Goal: Check status: Check status

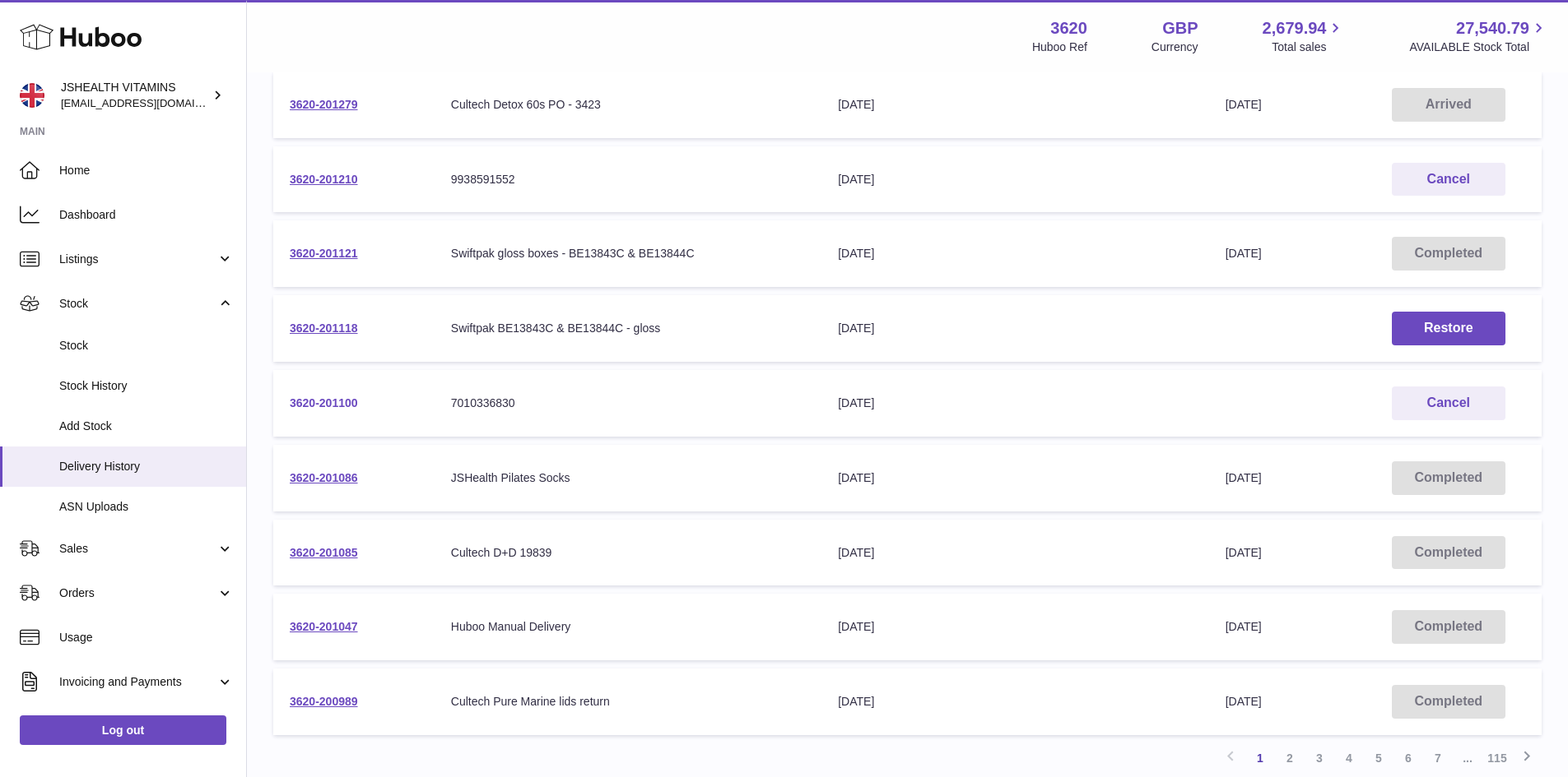
click at [344, 400] on link "3620-201100" at bounding box center [324, 403] width 69 height 13
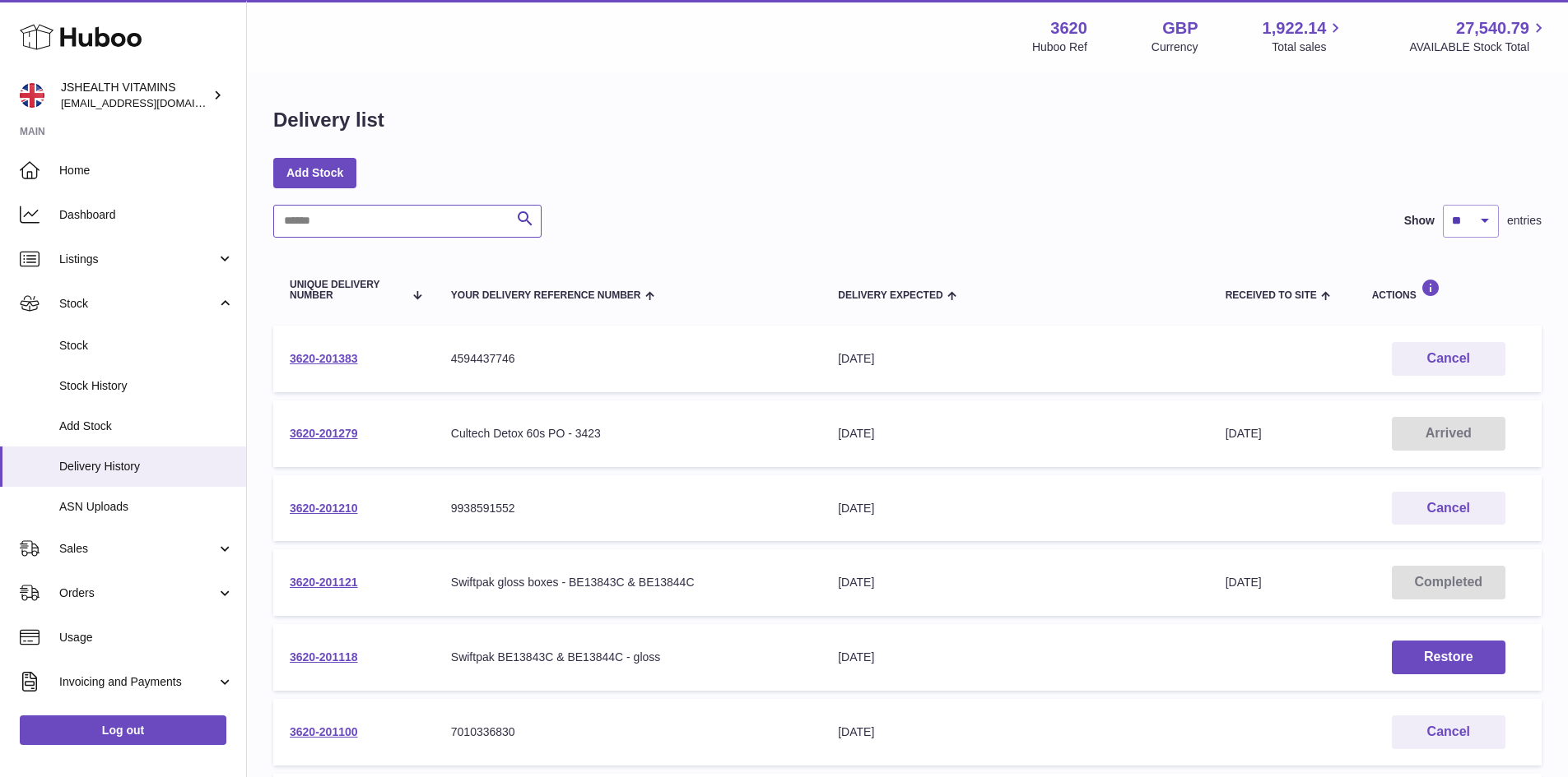
click at [404, 233] on input "text" at bounding box center [407, 221] width 268 height 33
paste input "**********"
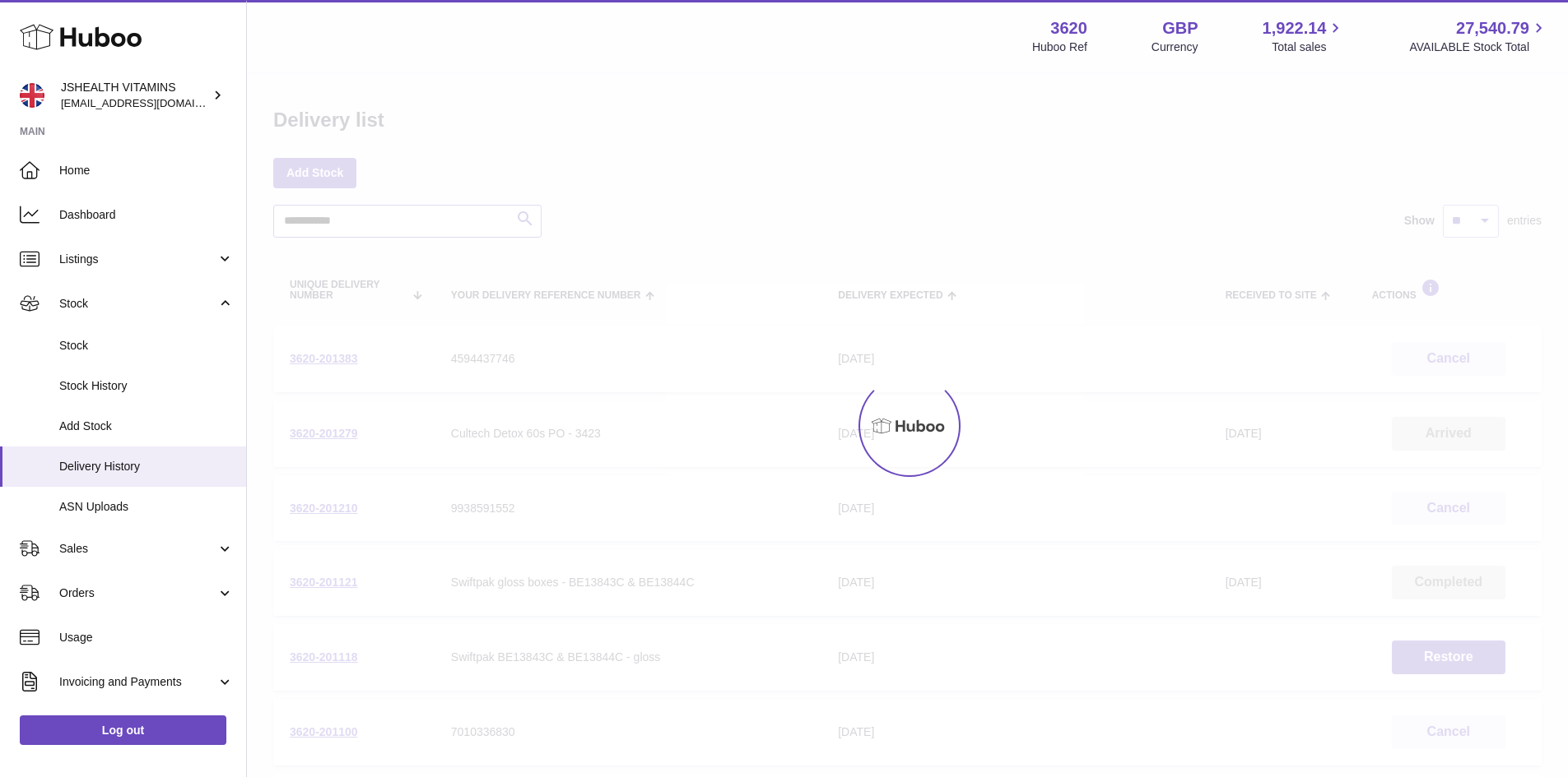
type input "**********"
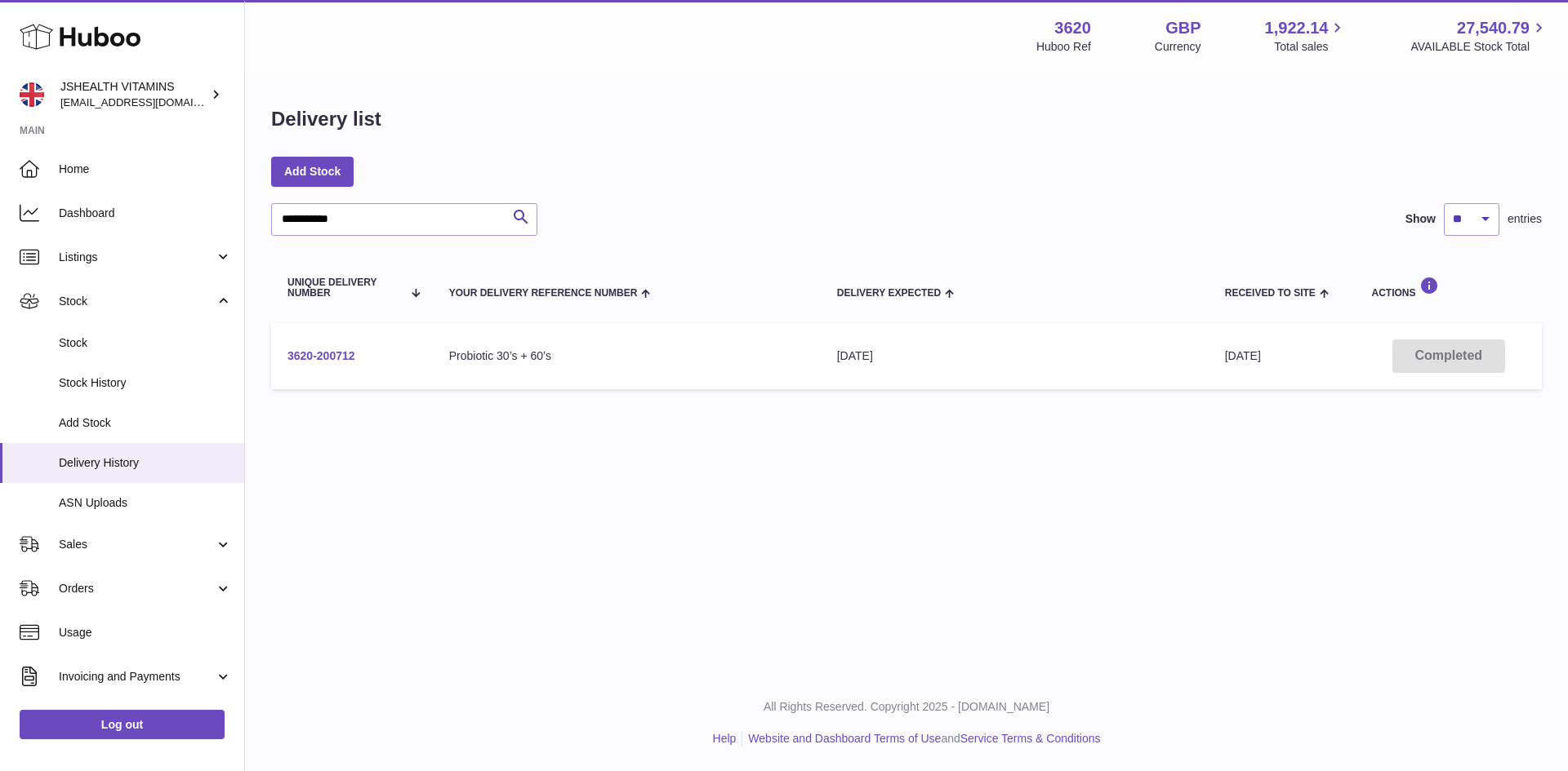
click at [351, 355] on link "3620-200712" at bounding box center [322, 356] width 68 height 13
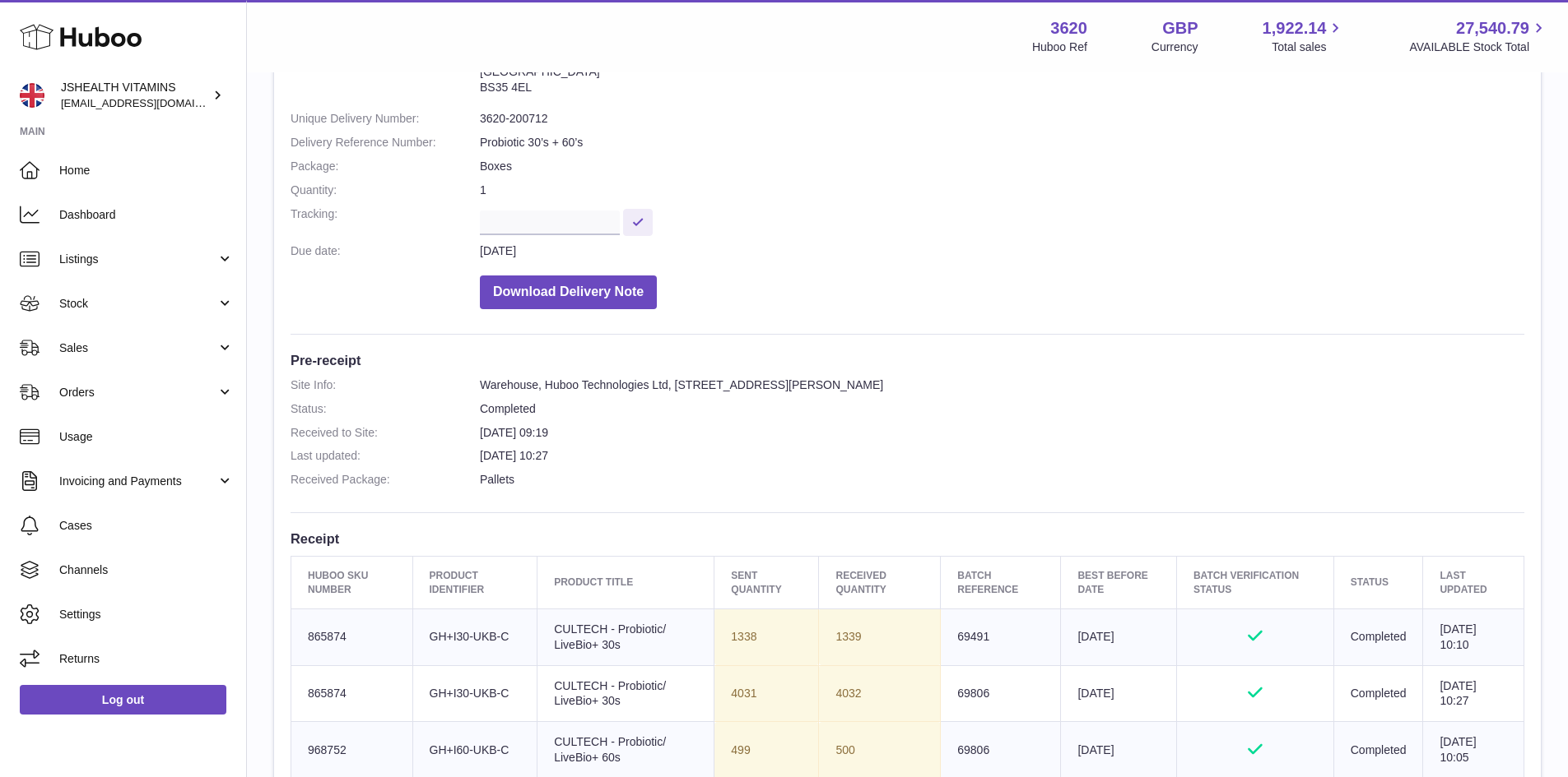
scroll to position [329, 0]
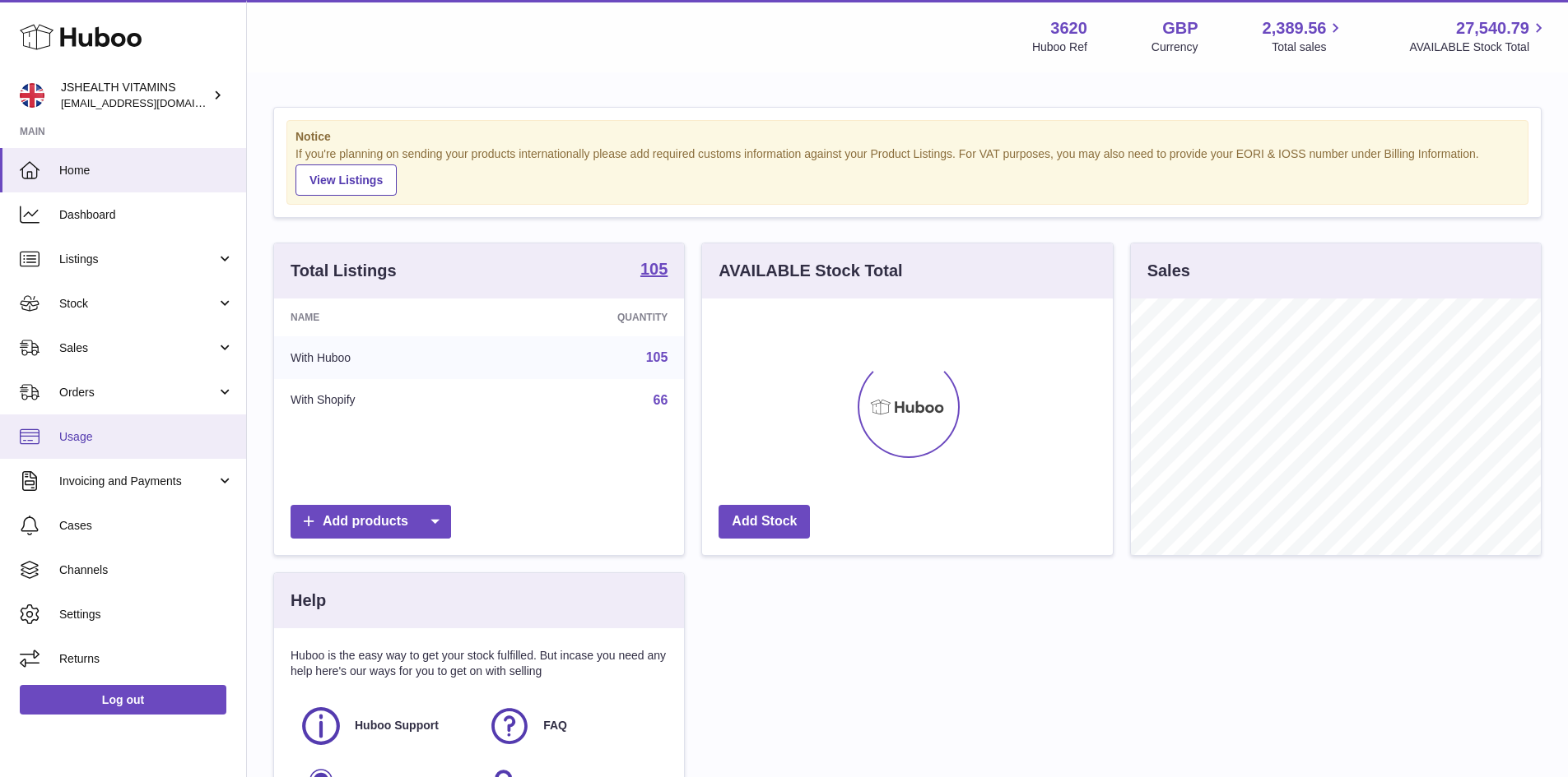
scroll to position [256, 411]
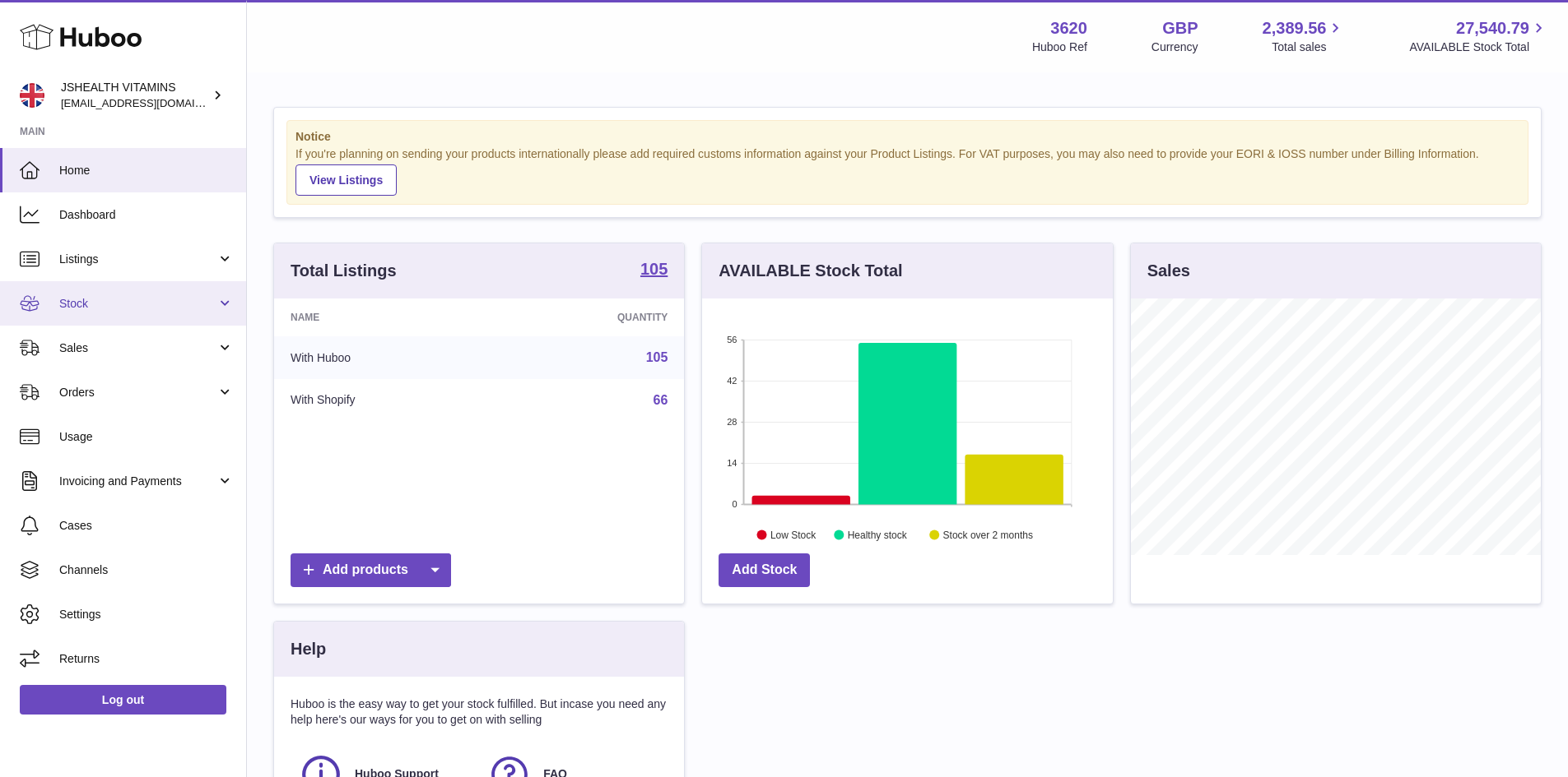
click at [151, 293] on link "Stock" at bounding box center [123, 303] width 246 height 44
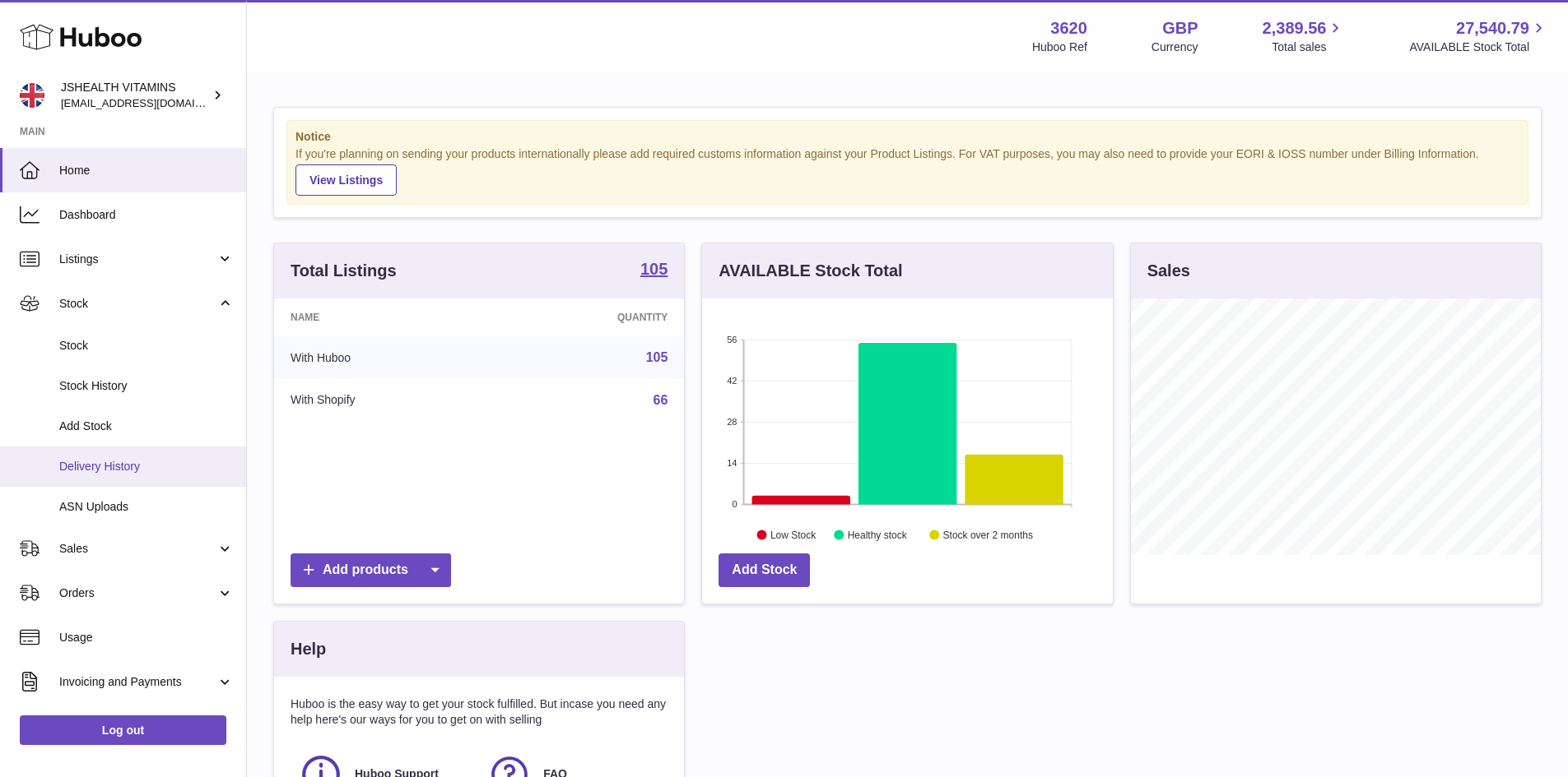
click at [142, 477] on link "Delivery History" at bounding box center [123, 467] width 246 height 41
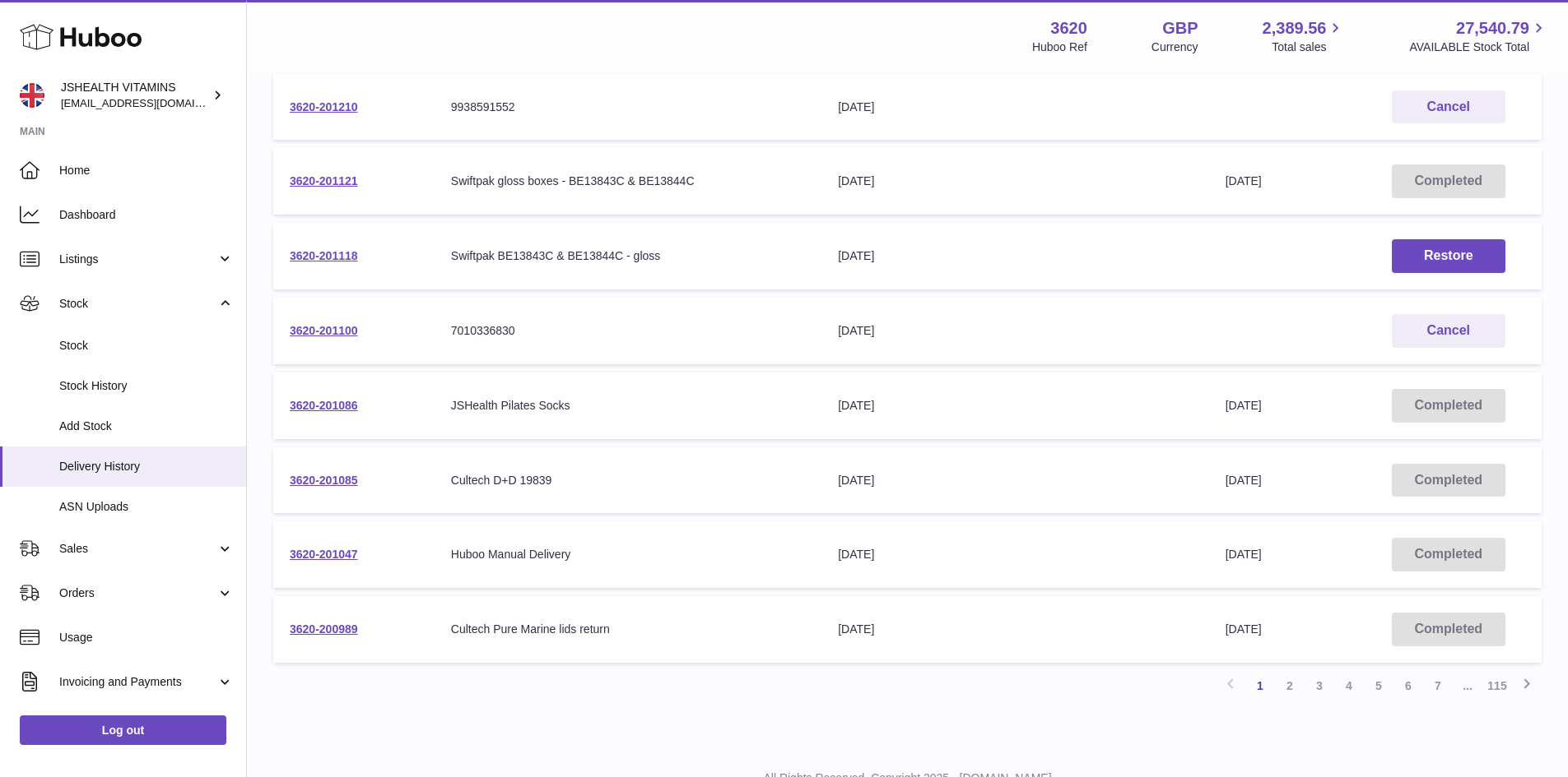
scroll to position [467, 0]
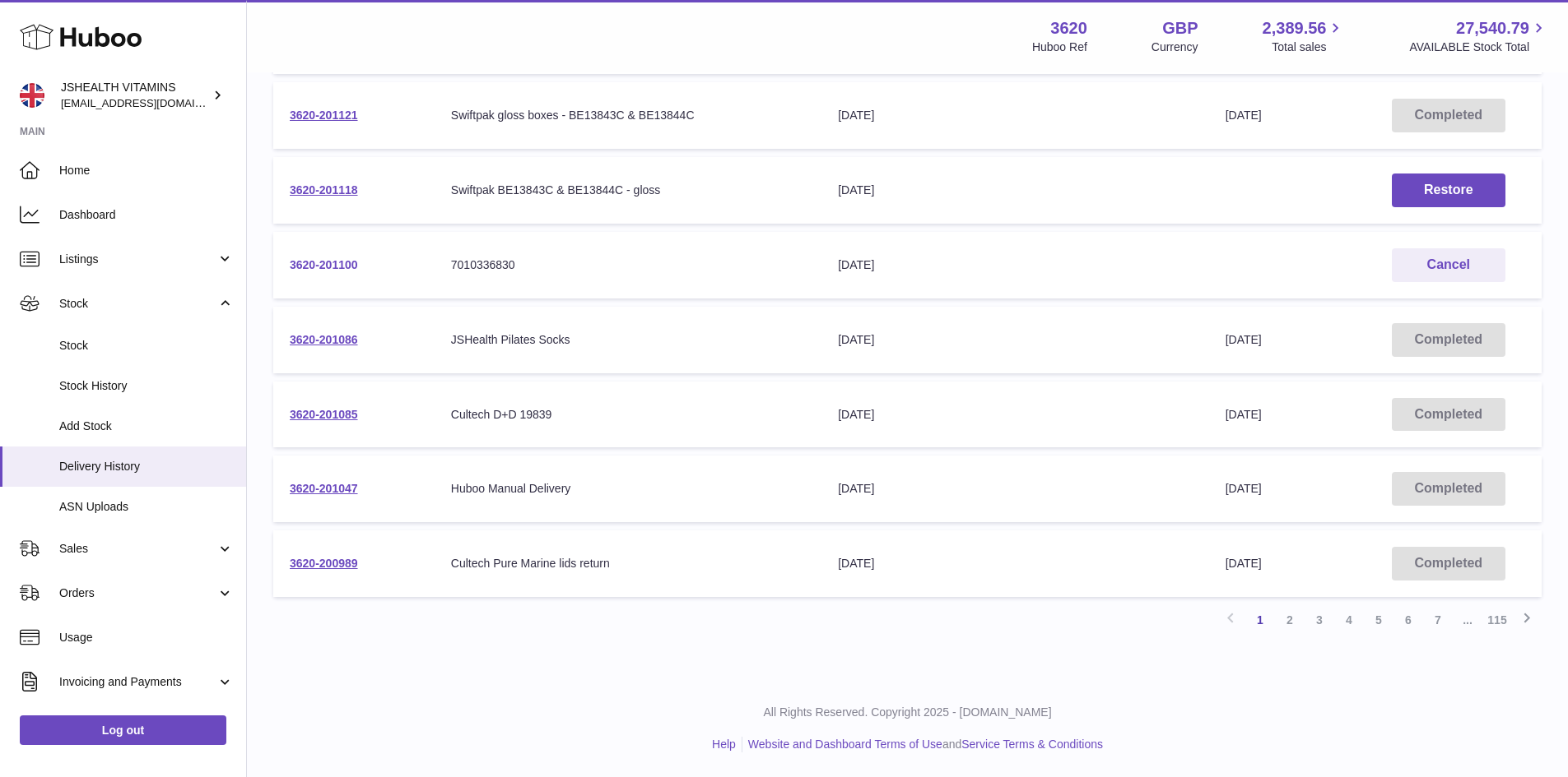
click at [334, 258] on link "3620-201100" at bounding box center [324, 264] width 69 height 13
click at [1297, 624] on link "2" at bounding box center [1289, 620] width 30 height 30
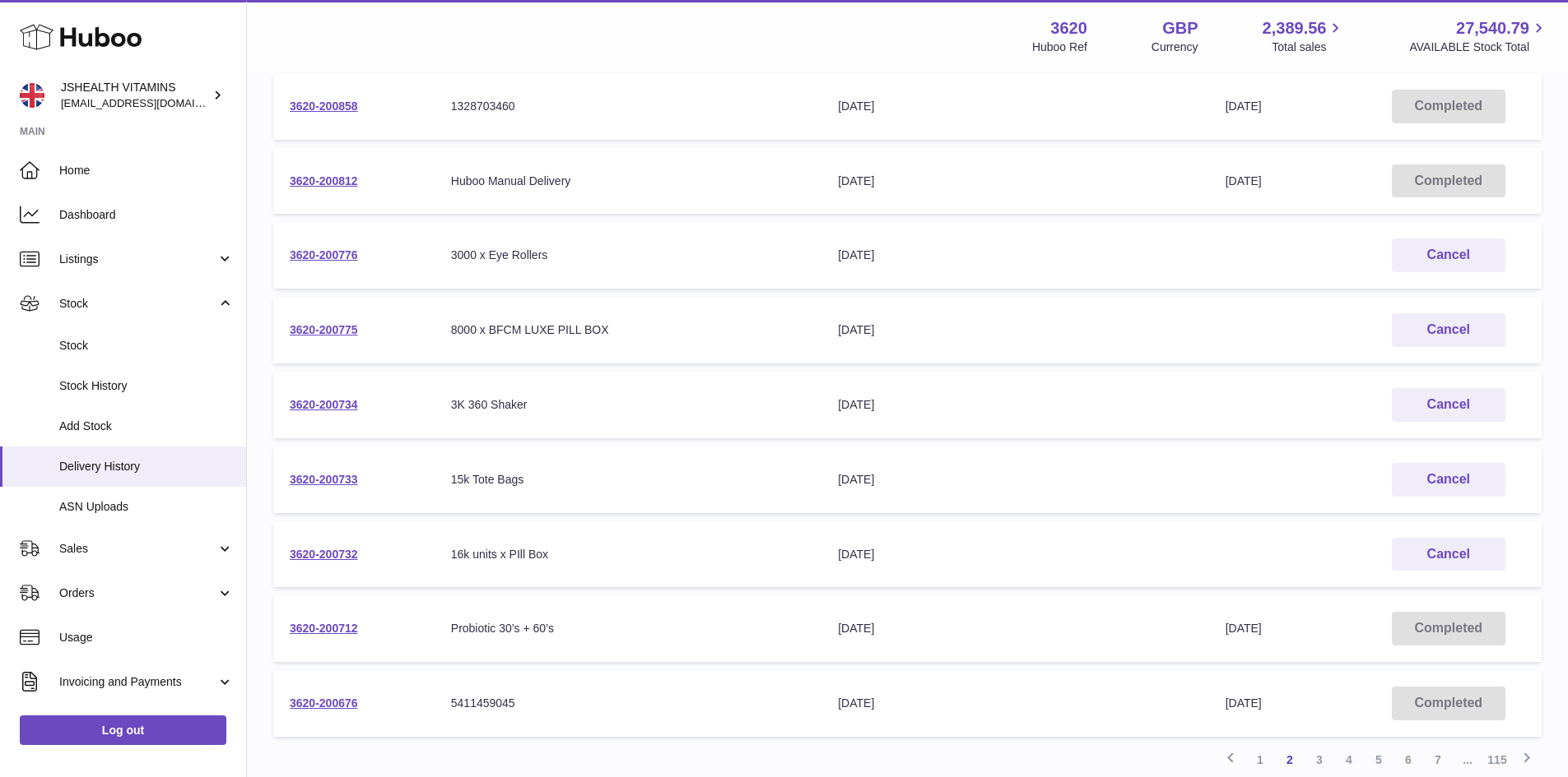
scroll to position [467, 0]
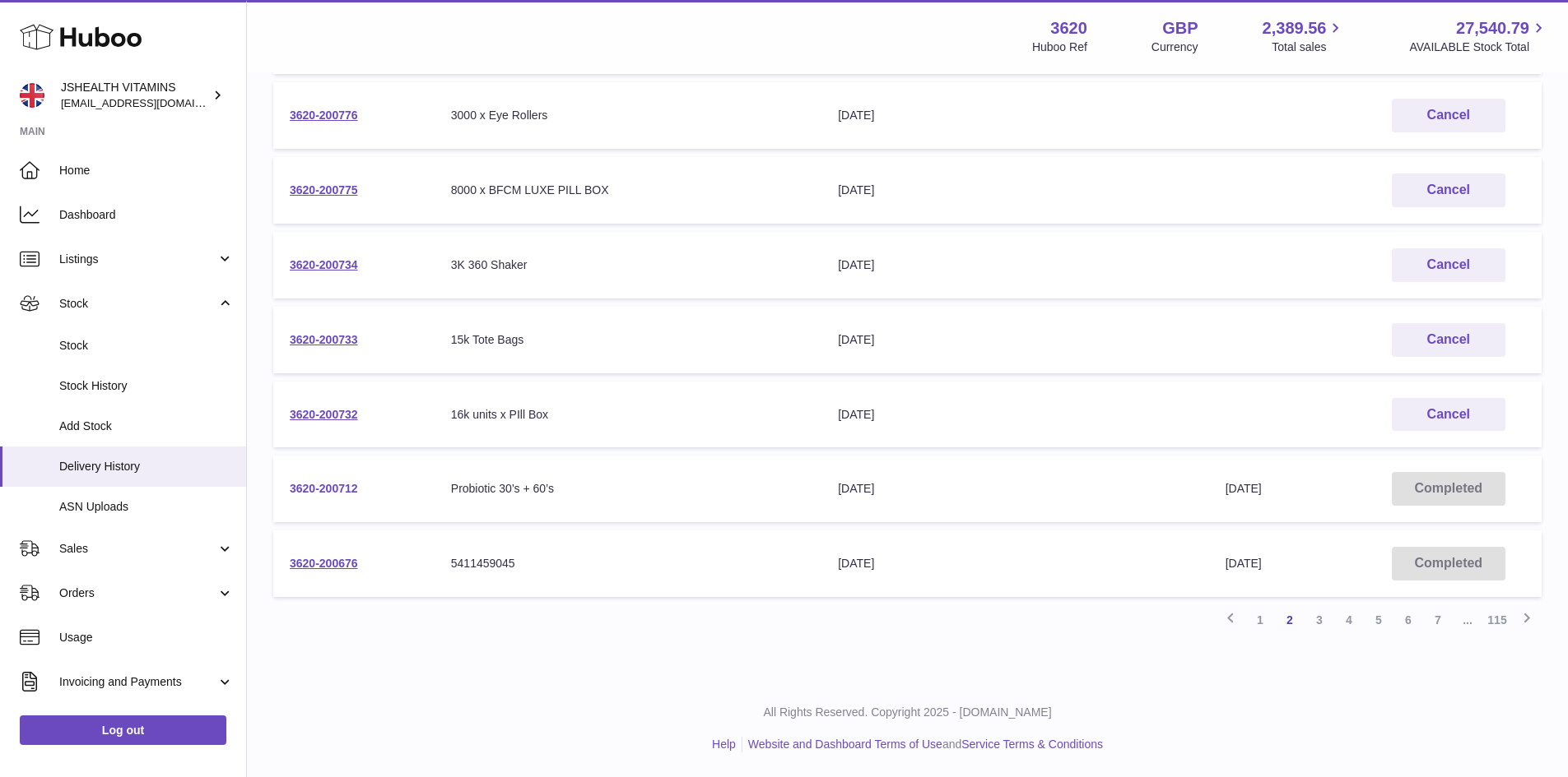
click at [351, 486] on link "3620-200712" at bounding box center [324, 488] width 69 height 13
click at [1270, 628] on link "1" at bounding box center [1260, 620] width 30 height 30
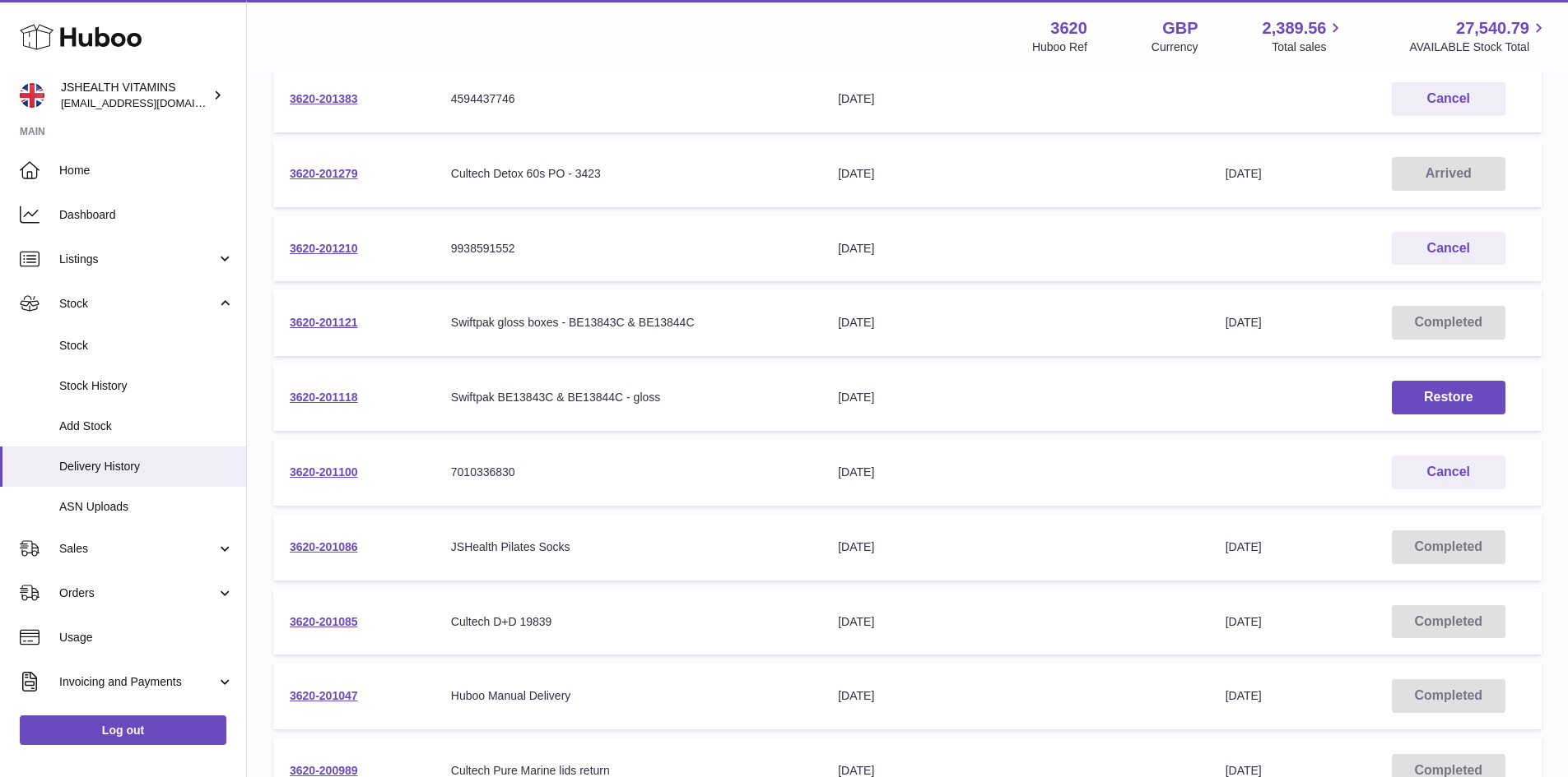
scroll to position [138, 0]
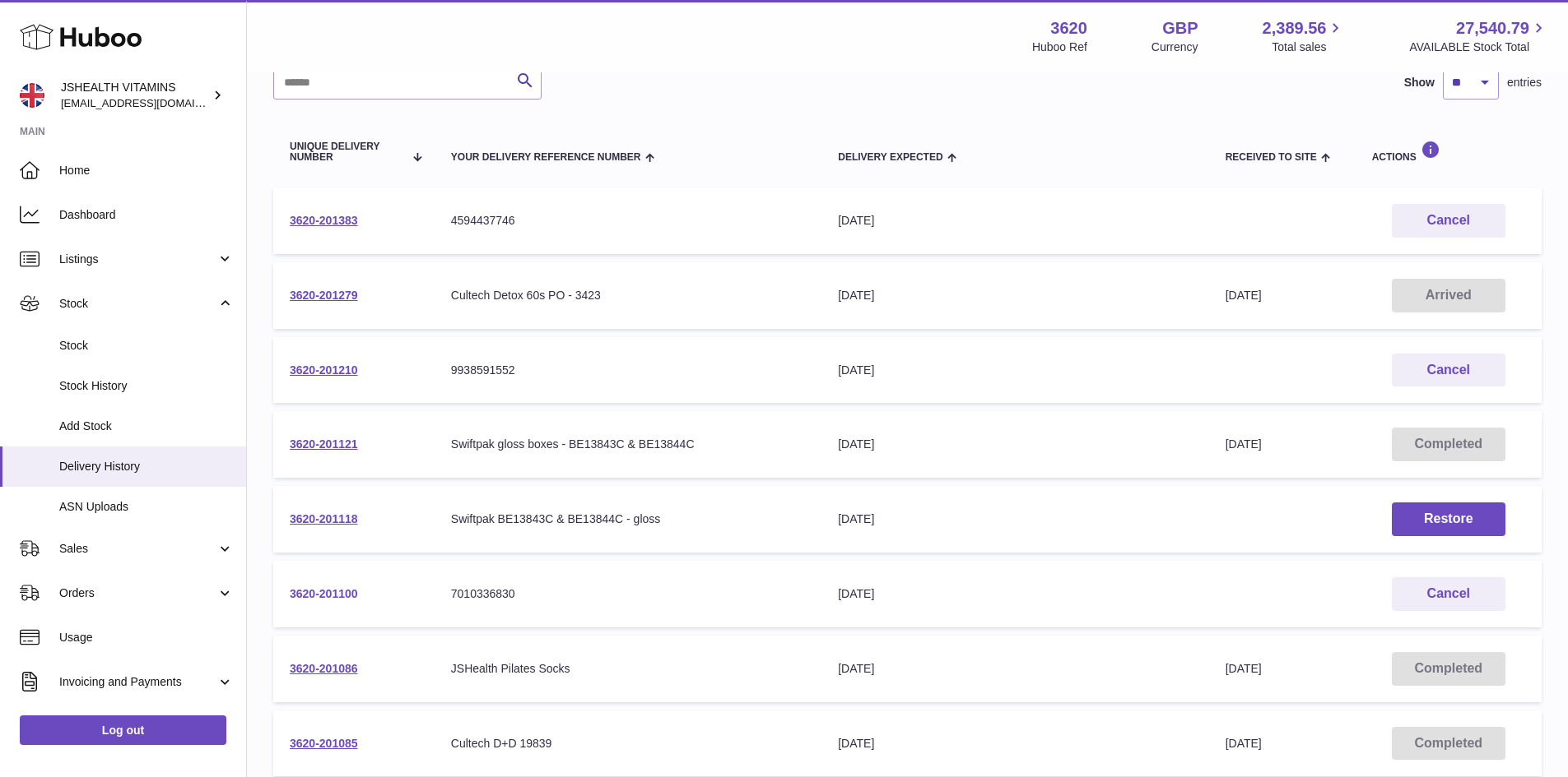
click at [354, 595] on link "3620-201100" at bounding box center [324, 594] width 69 height 13
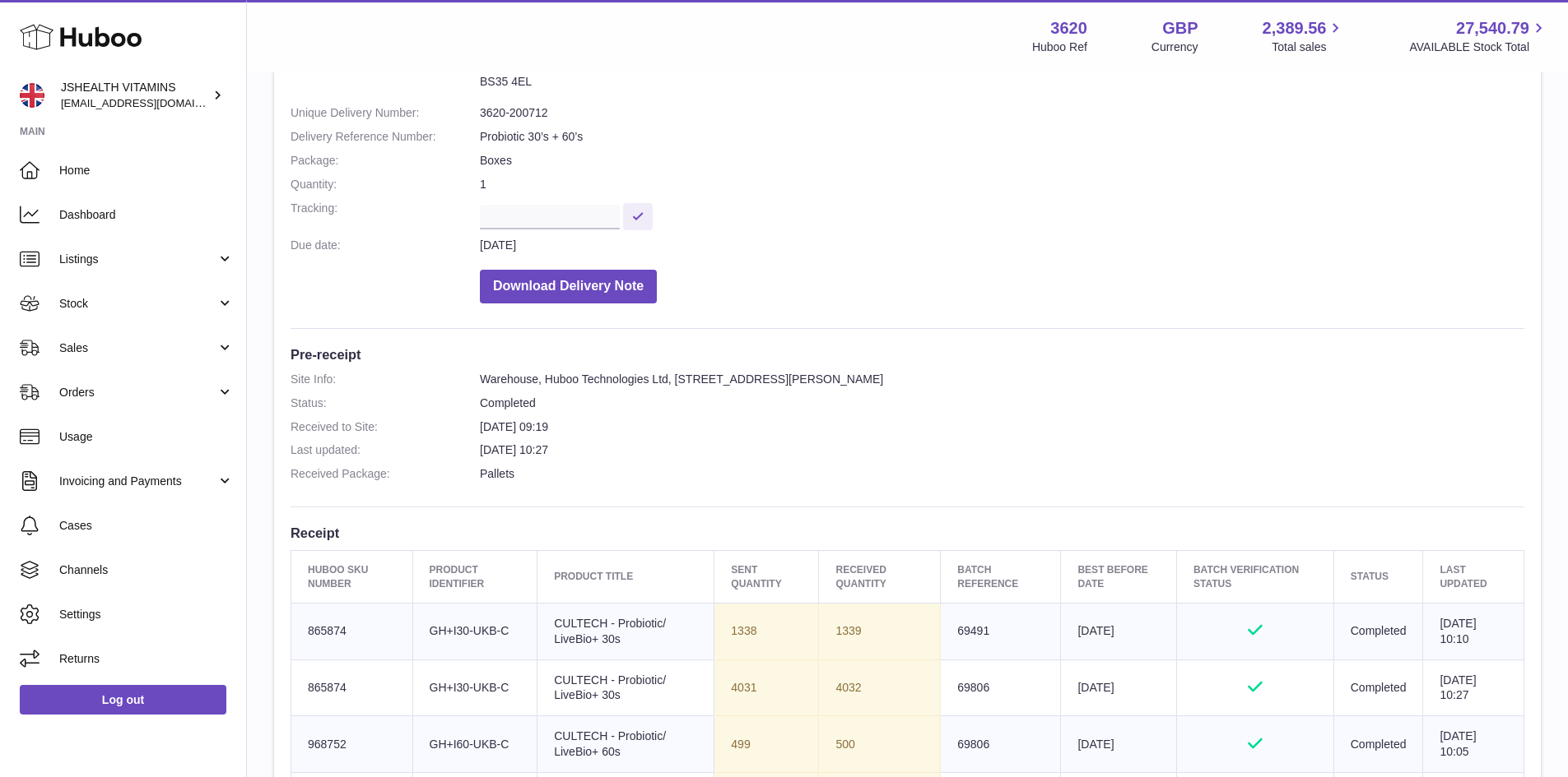
scroll to position [329, 0]
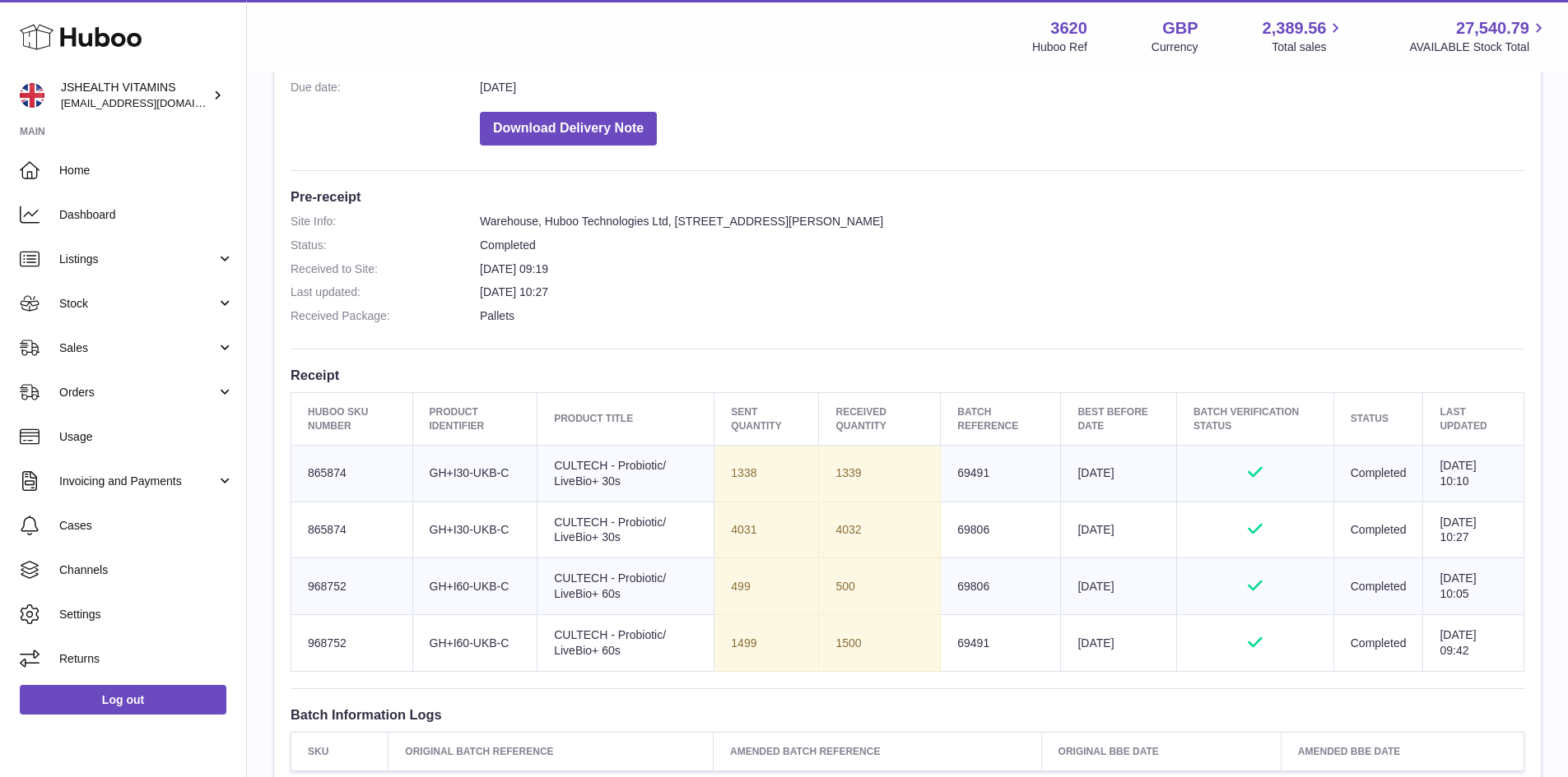
click at [899, 205] on div "Site Info: 3620-200712 Unit 2 More Plus Central Park Hudson Ave Severn Beach BS…" at bounding box center [907, 362] width 1267 height 1057
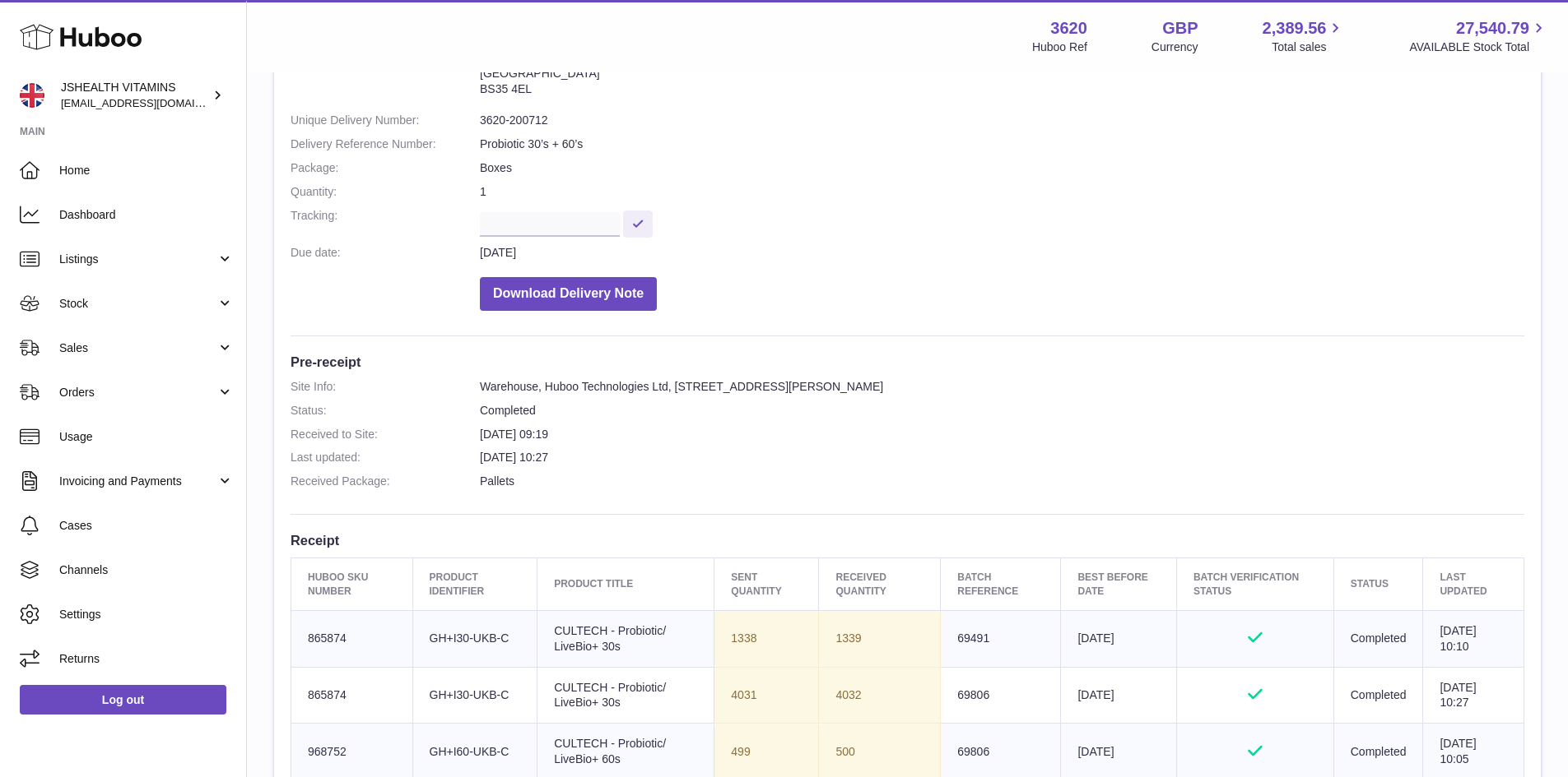
scroll to position [0, 0]
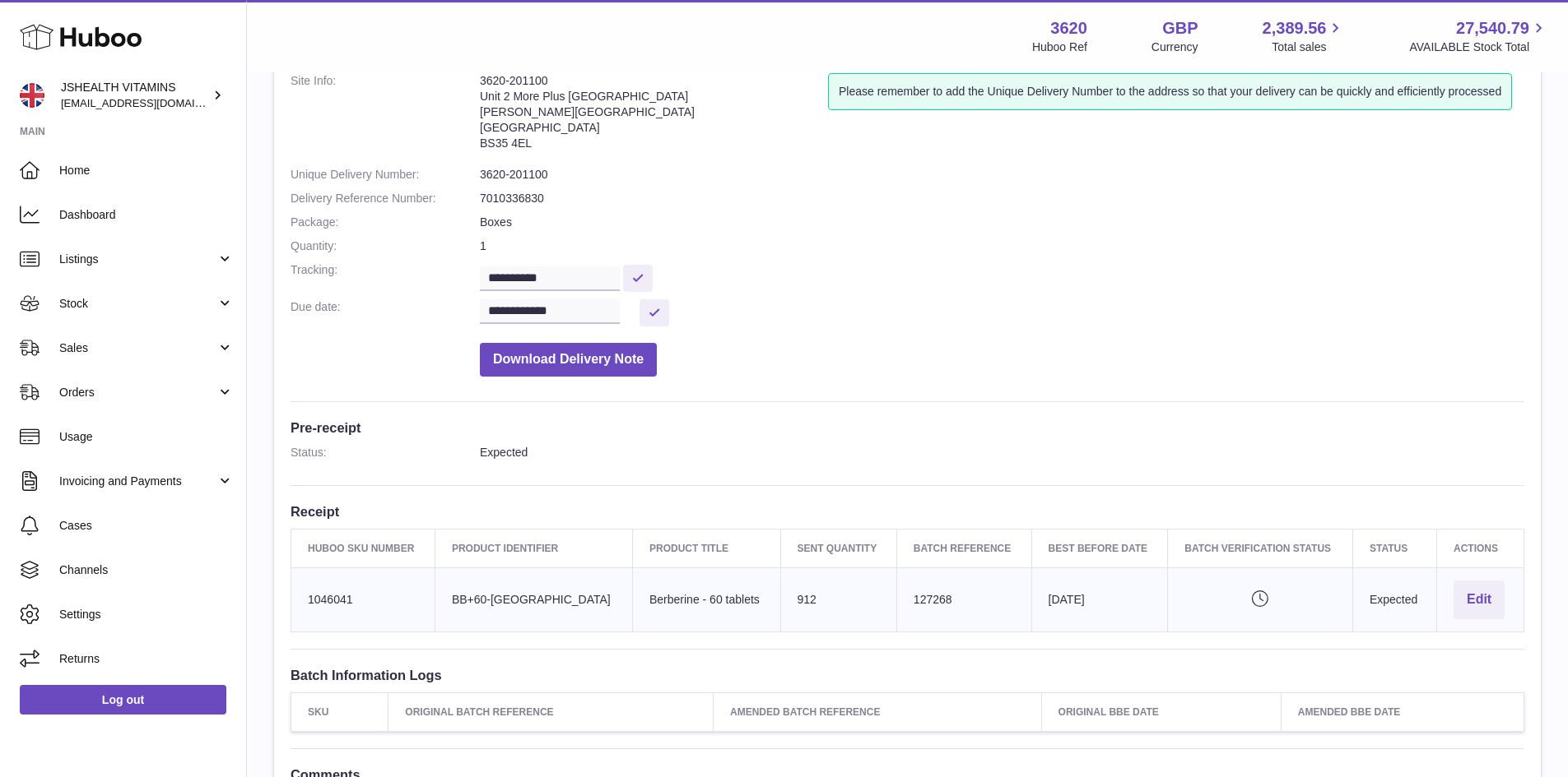
scroll to position [247, 0]
